Goal: Task Accomplishment & Management: Use online tool/utility

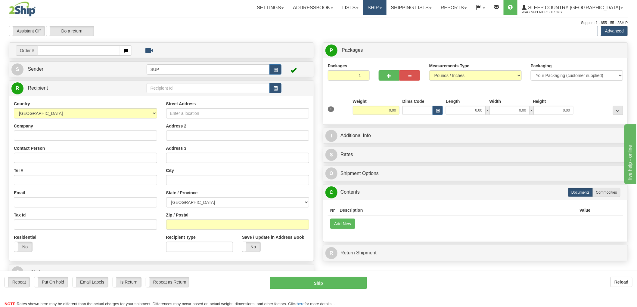
click at [386, 9] on link "Ship" at bounding box center [374, 7] width 23 height 15
click at [380, 27] on span "OnHold / Order Queue" at bounding box center [359, 28] width 42 height 5
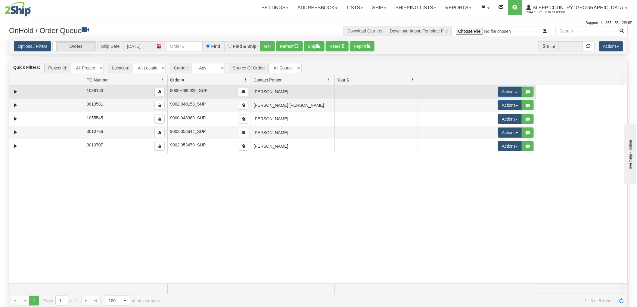
drag, startPoint x: 157, startPoint y: 79, endPoint x: 68, endPoint y: 90, distance: 89.8
click at [68, 90] on div "Quick Filters: Project Id: All Projects Location: All Locations SUP Carrier: - …" at bounding box center [318, 184] width 619 height 247
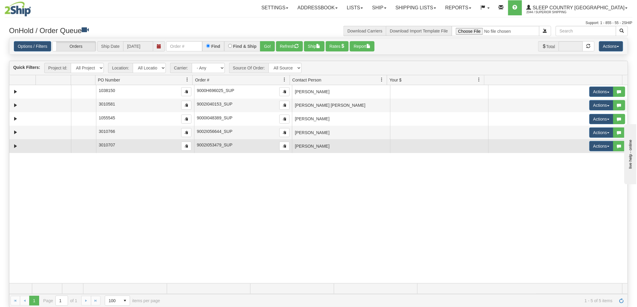
click at [351, 149] on td "[PERSON_NAME]" at bounding box center [341, 146] width 98 height 14
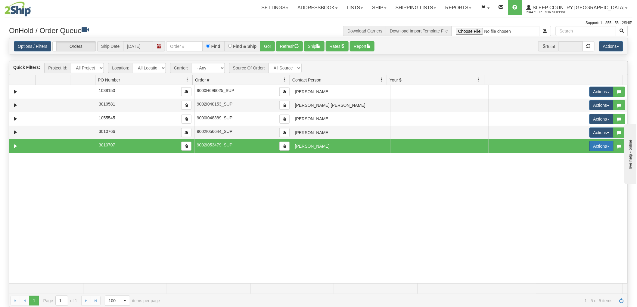
click at [599, 142] on button "Actions" at bounding box center [602, 146] width 24 height 10
click at [576, 157] on span "Open" at bounding box center [574, 157] width 14 height 5
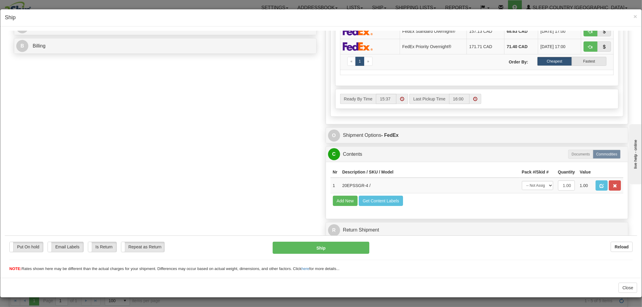
scroll to position [0, 0]
drag, startPoint x: 363, startPoint y: 179, endPoint x: 338, endPoint y: 181, distance: 25.4
click at [340, 181] on td "20EPSSGR-4 /" at bounding box center [430, 186] width 180 height 16
copy td "20EPSSGR-4"
click at [241, 175] on div "Order # 9002I053479_SUP S Sender" at bounding box center [321, 19] width 624 height 444
